Goal: Task Accomplishment & Management: Complete application form

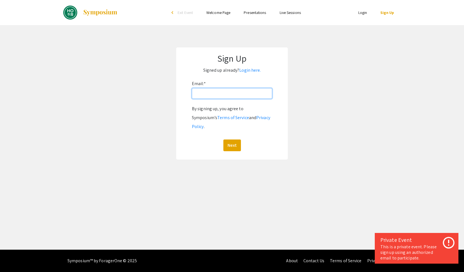
click at [219, 97] on input "Email: *" at bounding box center [232, 93] width 80 height 11
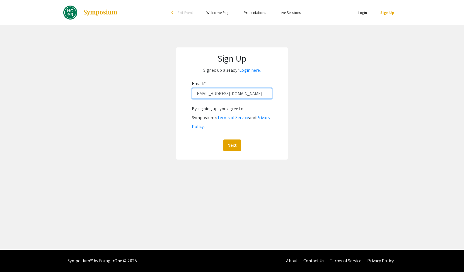
type input "[EMAIL_ADDRESS][DOMAIN_NAME]"
click at [224, 140] on button "Next" at bounding box center [233, 146] width 18 height 12
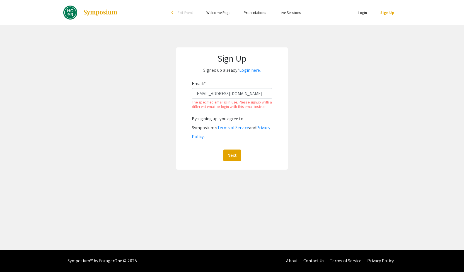
click at [270, 74] on p "Signed up already? Login here." at bounding box center [232, 70] width 100 height 9
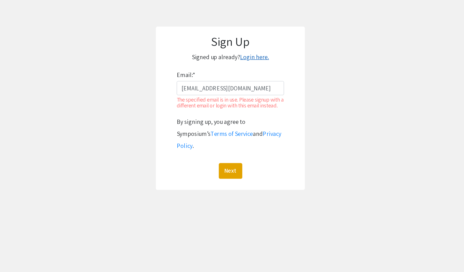
click at [244, 72] on link "Login here." at bounding box center [249, 70] width 21 height 6
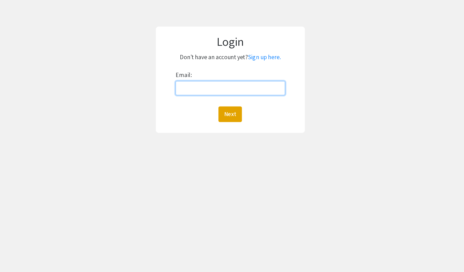
click at [236, 94] on input "Email:" at bounding box center [232, 93] width 82 height 11
type input "[EMAIL_ADDRESS][DOMAIN_NAME]"
click at [223, 107] on button "Next" at bounding box center [232, 113] width 18 height 12
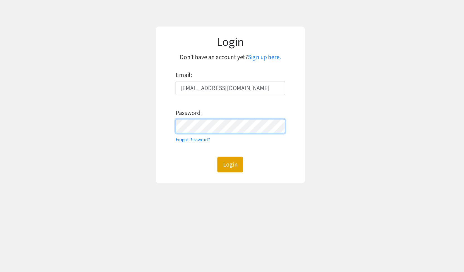
click at [222, 145] on button "Login" at bounding box center [231, 151] width 19 height 12
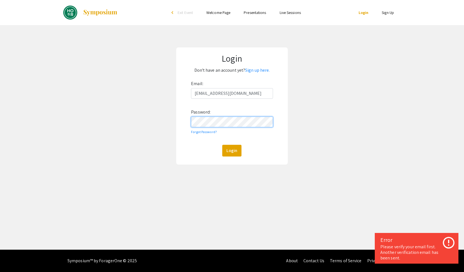
click at [222, 145] on button "Login" at bounding box center [231, 151] width 19 height 12
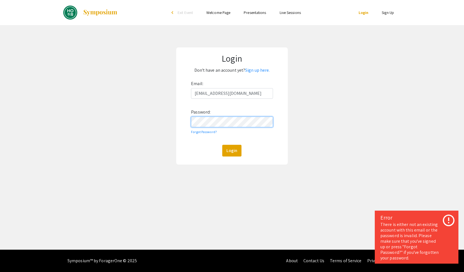
click at [222, 145] on button "Login" at bounding box center [231, 151] width 19 height 12
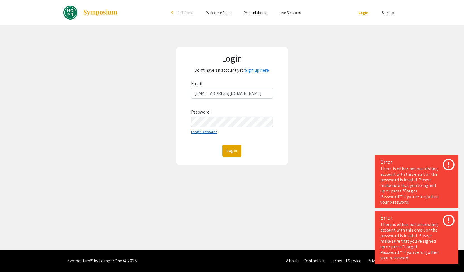
click at [208, 134] on link "Forgot Password?" at bounding box center [204, 132] width 26 height 4
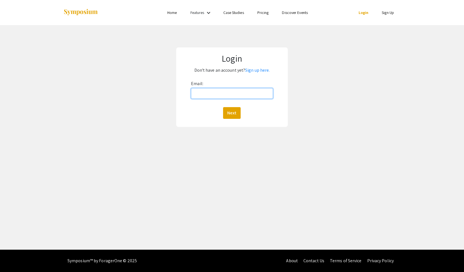
click at [245, 90] on input "Email:" at bounding box center [232, 93] width 82 height 11
type input "[EMAIL_ADDRESS][DOMAIN_NAME]"
click at [236, 111] on button "Next" at bounding box center [232, 113] width 18 height 12
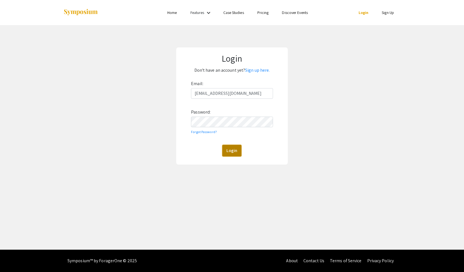
click at [237, 150] on button "Login" at bounding box center [231, 151] width 19 height 12
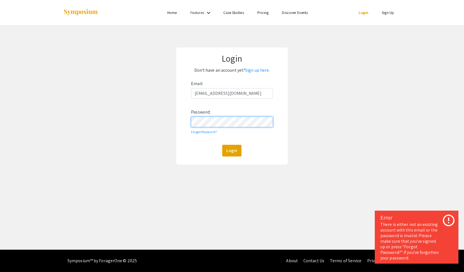
click at [222, 145] on button "Login" at bounding box center [231, 151] width 19 height 12
